Goal: Task Accomplishment & Management: Manage account settings

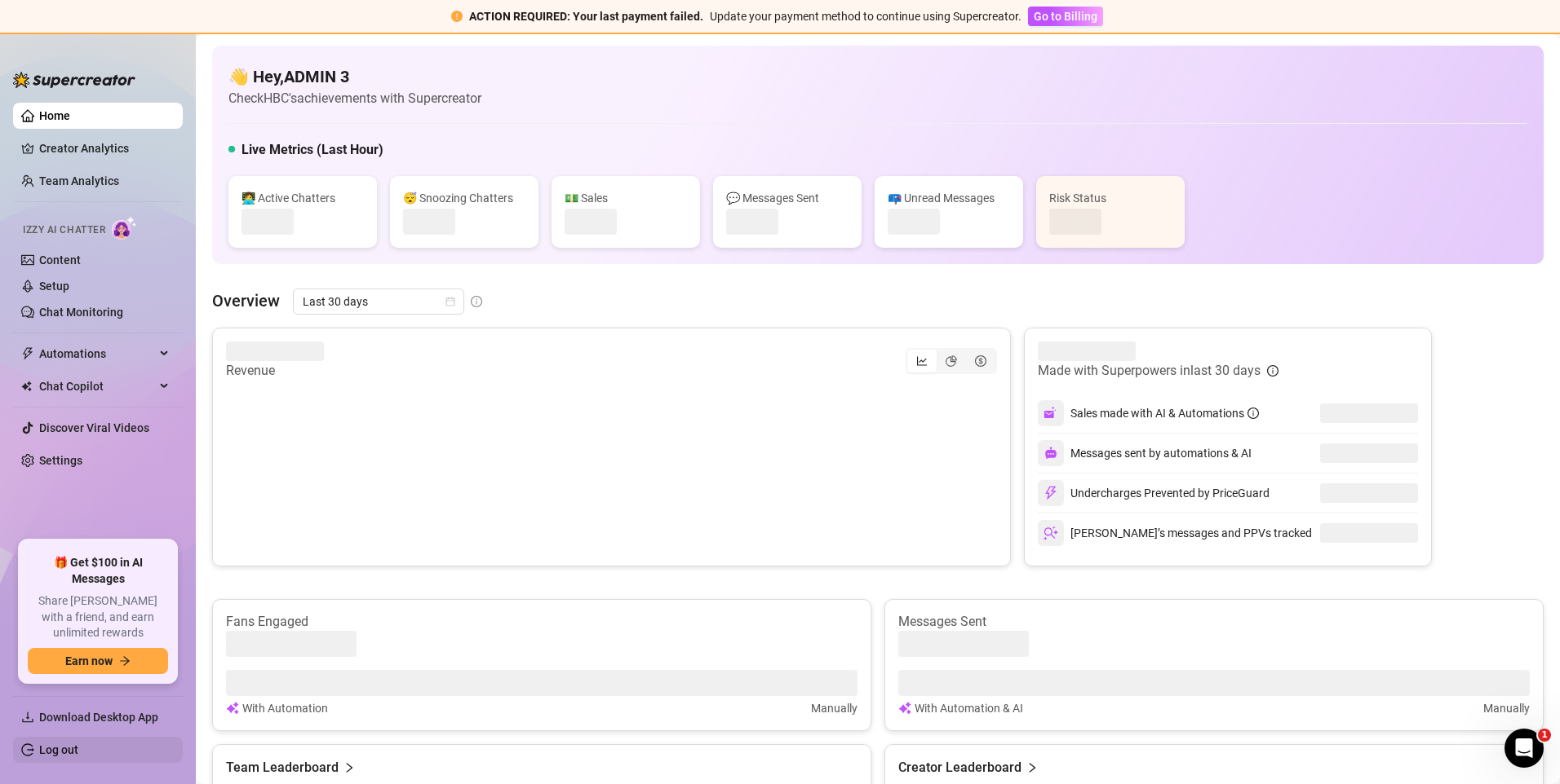
click at [79, 753] on link "Log out" at bounding box center [59, 750] width 39 height 13
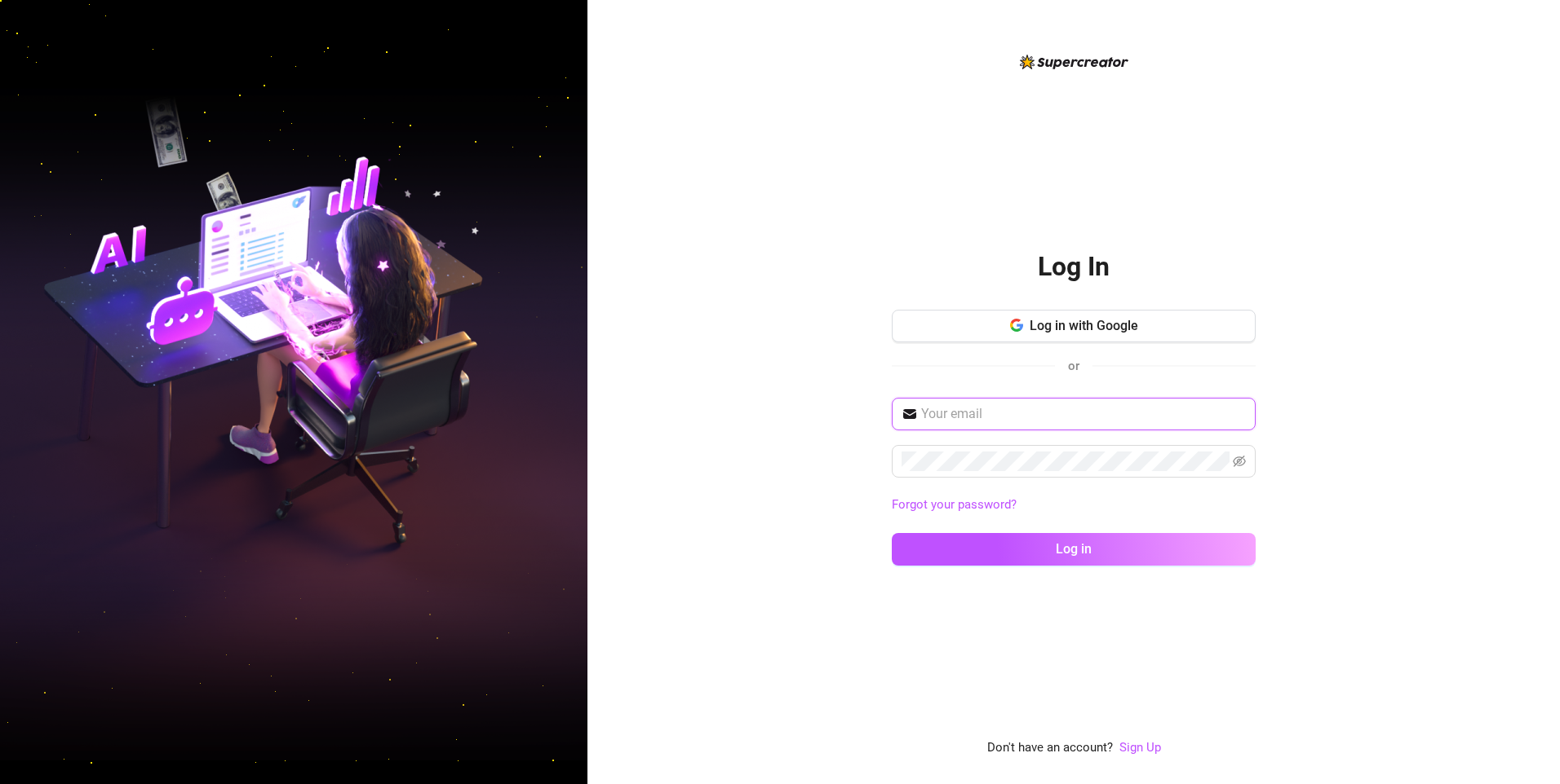
click at [1047, 404] on input "text" at bounding box center [1083, 414] width 325 height 20
type input "[EMAIL_ADDRESS][DOMAIN_NAME]"
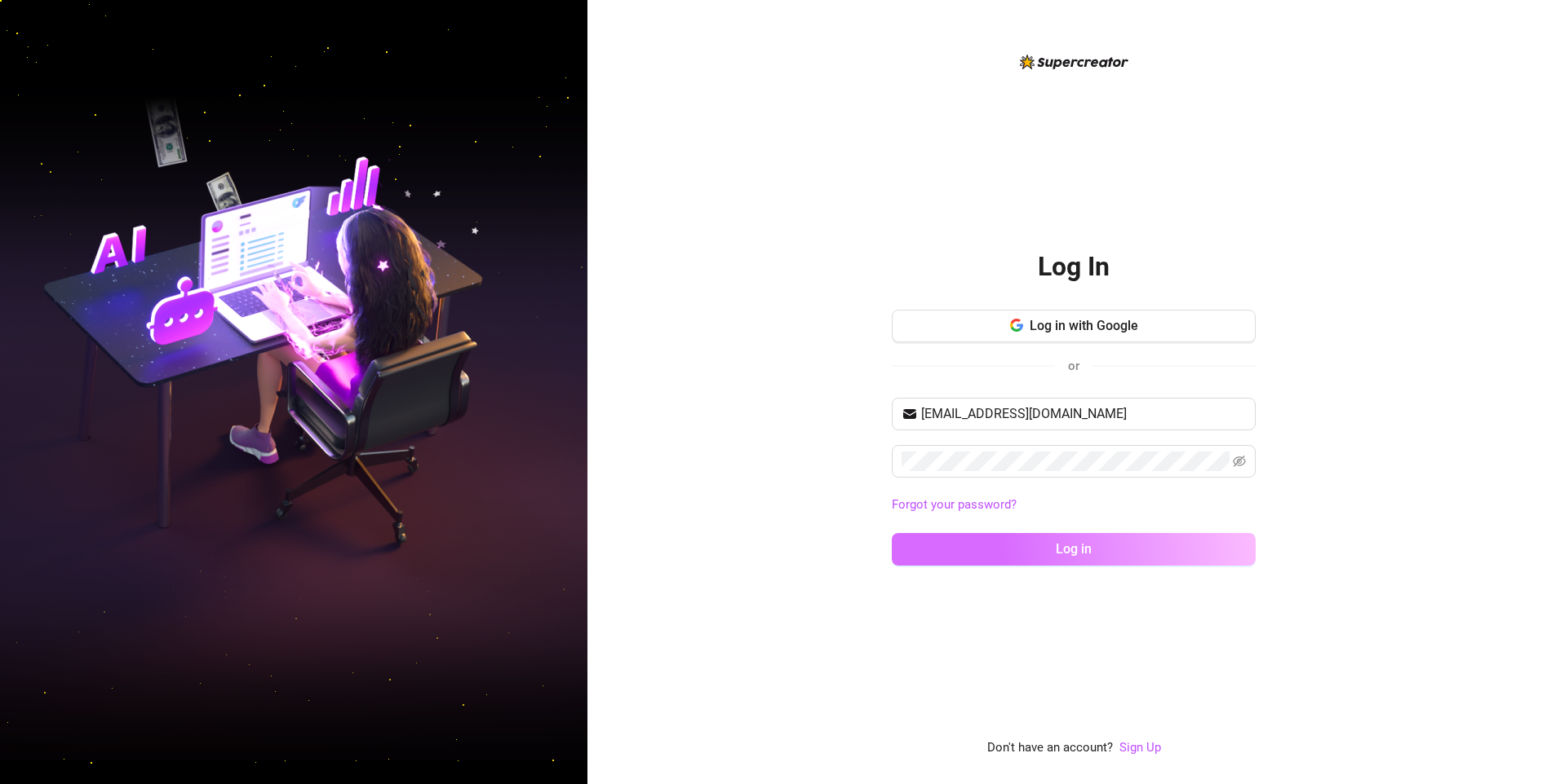
click at [972, 555] on button "Log in" at bounding box center [1073, 550] width 364 height 32
